Goal: Task Accomplishment & Management: Manage account settings

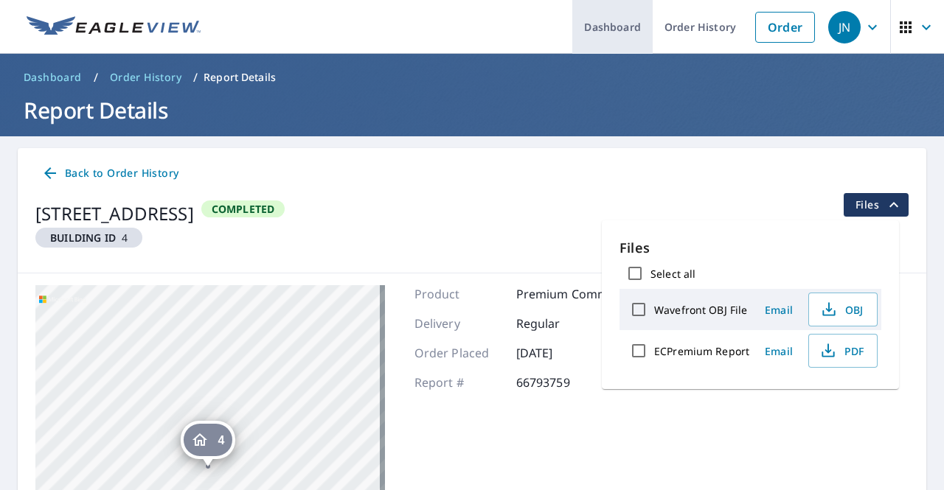
click at [590, 27] on link "Dashboard" at bounding box center [612, 27] width 80 height 54
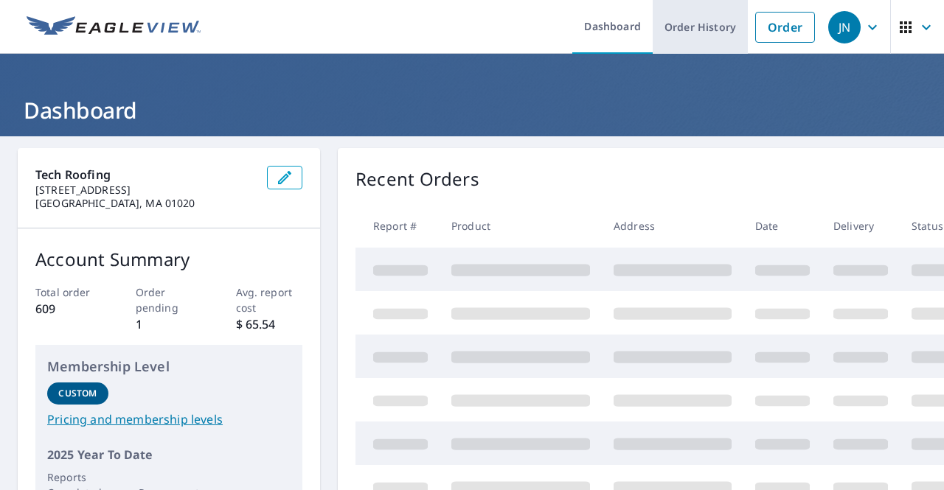
click at [670, 35] on link "Order History" at bounding box center [700, 27] width 95 height 54
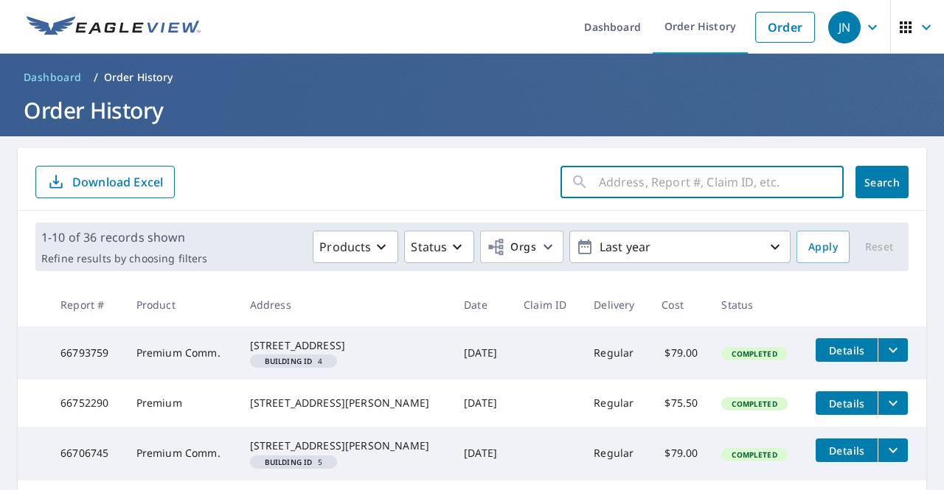
click at [693, 168] on input "text" at bounding box center [721, 182] width 245 height 41
type input "westfield"
click button "Search" at bounding box center [881, 182] width 53 height 32
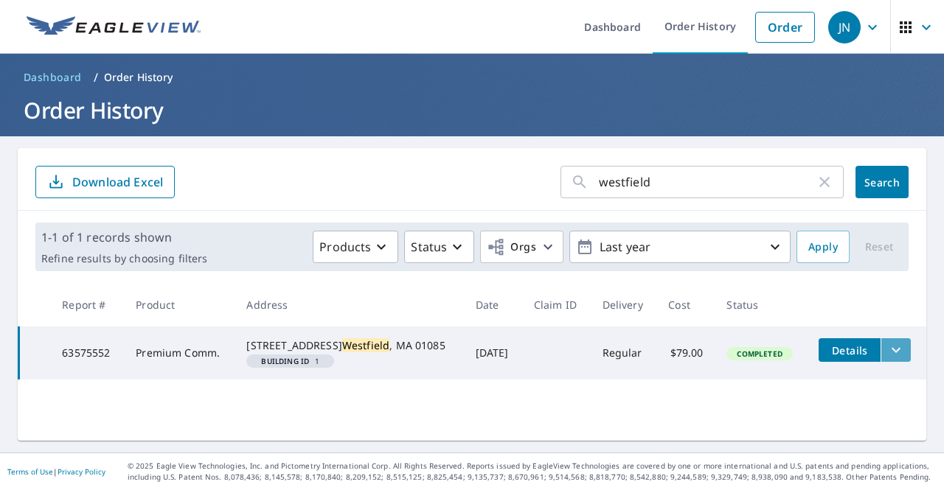
click at [887, 354] on icon "filesDropdownBtn-63575552" at bounding box center [896, 350] width 18 height 18
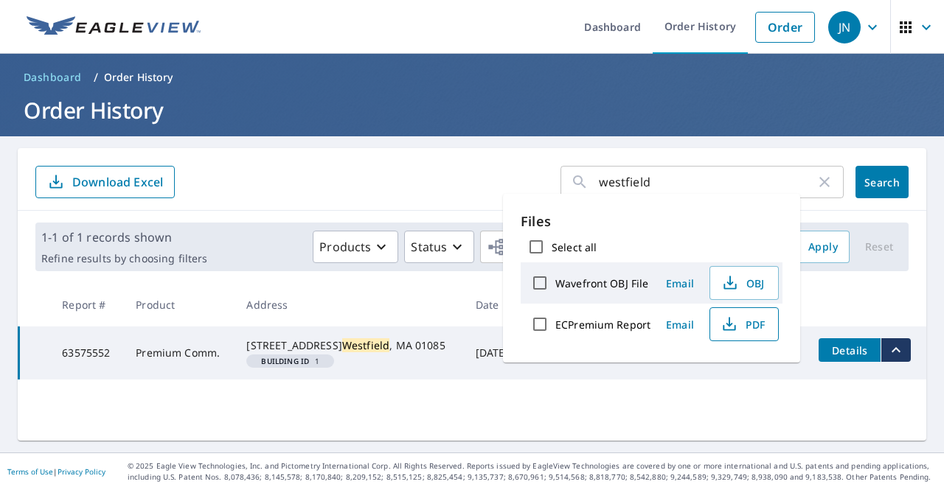
click at [738, 323] on span "PDF" at bounding box center [742, 325] width 47 height 18
